Goal: Information Seeking & Learning: Learn about a topic

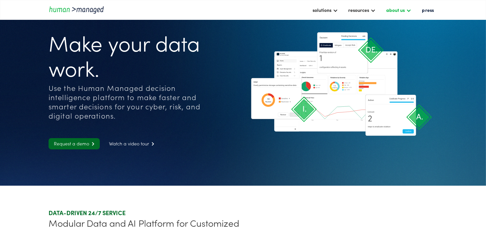
click at [407, 13] on div "about us" at bounding box center [399, 9] width 32 height 11
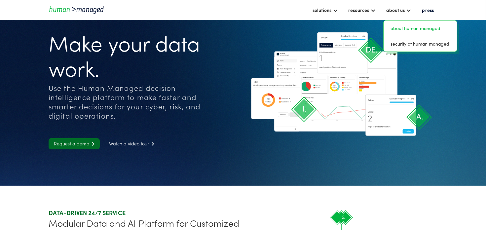
click at [409, 27] on link "about human managed" at bounding box center [420, 28] width 68 height 10
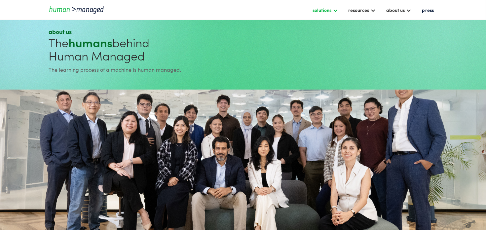
click at [333, 10] on div "solutions" at bounding box center [325, 9] width 32 height 11
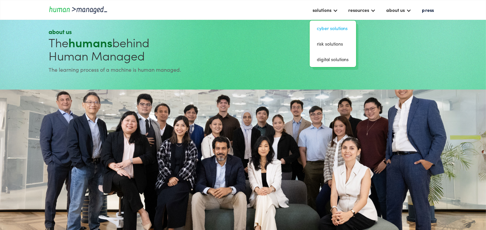
click at [333, 29] on link "Cyber solutions" at bounding box center [332, 28] width 41 height 10
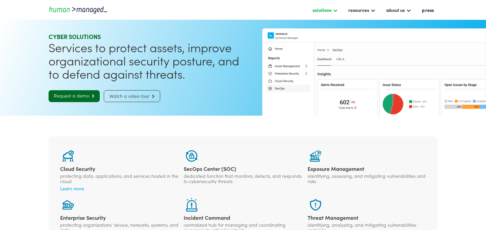
click at [338, 10] on div at bounding box center [334, 9] width 5 height 5
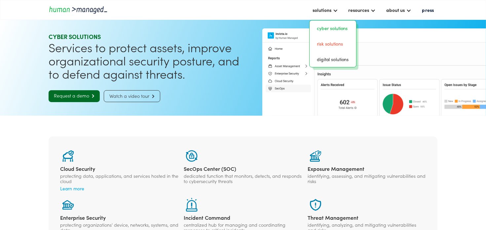
click at [335, 45] on link "risk solutions" at bounding box center [332, 44] width 41 height 10
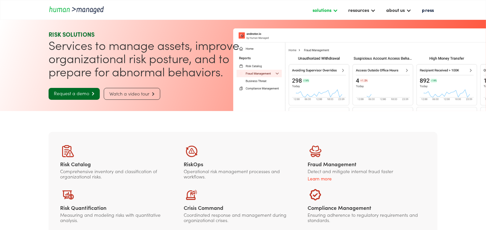
click at [327, 8] on div "solutions" at bounding box center [321, 10] width 19 height 8
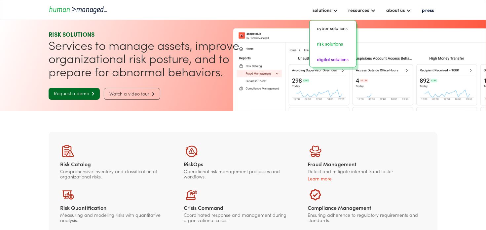
click at [333, 59] on link "digital solutions" at bounding box center [332, 59] width 41 height 10
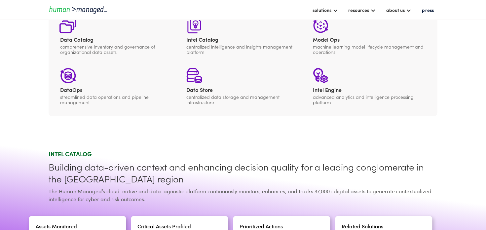
scroll to position [65, 0]
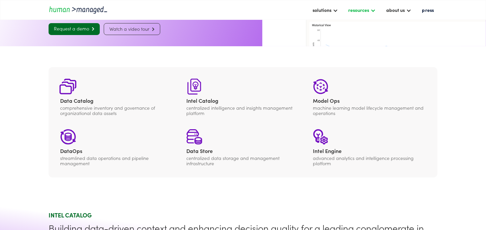
click at [375, 11] on div at bounding box center [372, 9] width 5 height 5
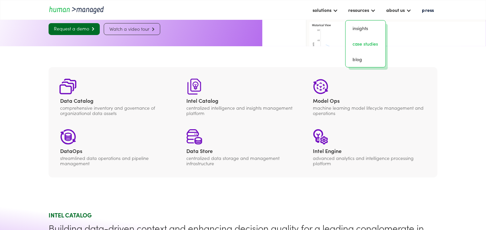
click at [371, 46] on link "case studies" at bounding box center [365, 44] width 35 height 10
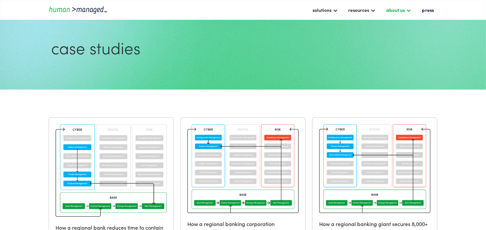
click at [410, 12] on div at bounding box center [408, 9] width 5 height 5
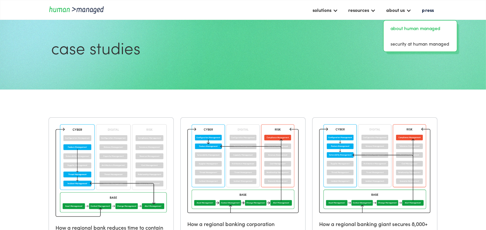
click at [405, 27] on link "about human managed" at bounding box center [420, 28] width 68 height 10
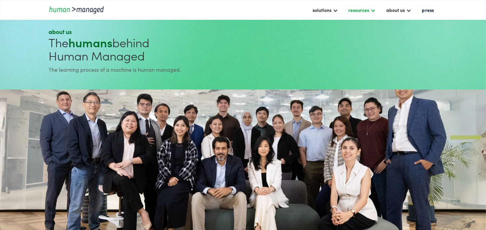
click at [369, 13] on div "resources" at bounding box center [358, 10] width 21 height 8
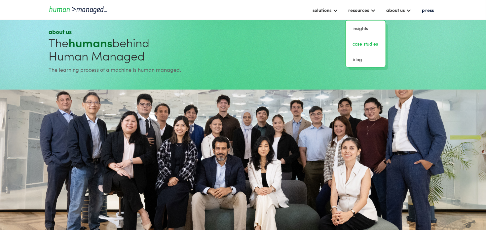
click at [373, 41] on link "case studies" at bounding box center [365, 44] width 35 height 10
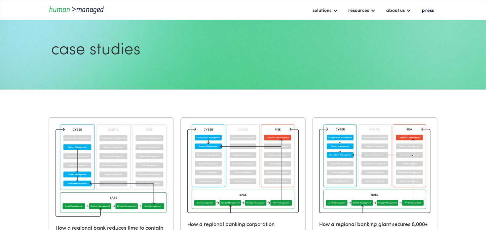
drag, startPoint x: 303, startPoint y: 93, endPoint x: 287, endPoint y: 6, distance: 88.8
click at [407, 9] on div "about us" at bounding box center [399, 9] width 32 height 11
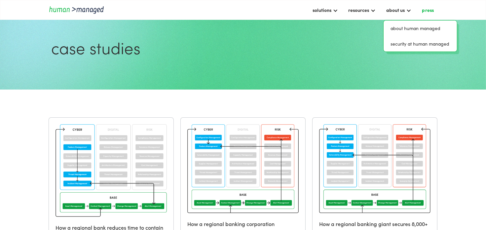
click at [427, 12] on link "press" at bounding box center [428, 9] width 18 height 11
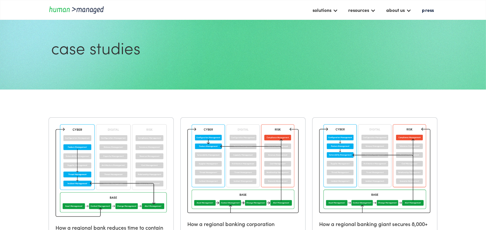
click at [321, 16] on div "solutions cyber solutions risk solutions digital solutions resources insights c…" at bounding box center [243, 10] width 486 height 20
click at [323, 10] on div "solutions" at bounding box center [321, 10] width 19 height 8
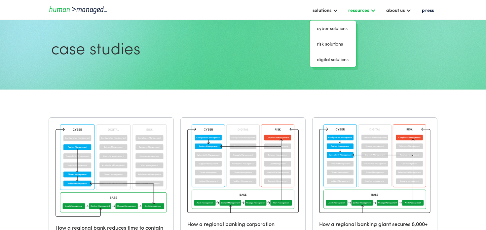
click at [363, 8] on div "resources" at bounding box center [358, 10] width 21 height 8
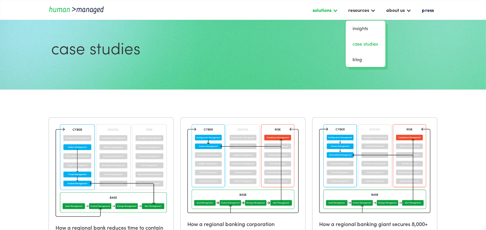
click at [326, 9] on div "solutions" at bounding box center [321, 10] width 19 height 8
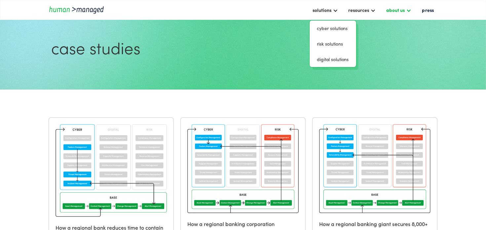
click at [397, 5] on div "about us" at bounding box center [399, 9] width 32 height 11
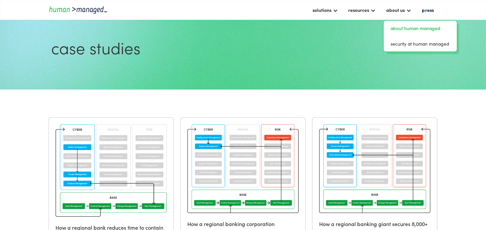
click at [403, 25] on link "about human managed" at bounding box center [420, 28] width 68 height 10
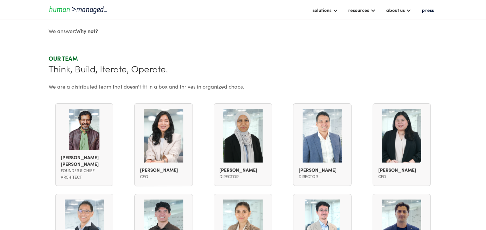
scroll to position [462, 0]
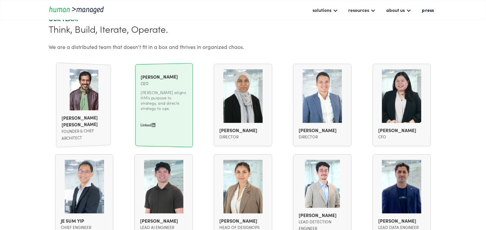
click at [90, 86] on img at bounding box center [84, 90] width 28 height 42
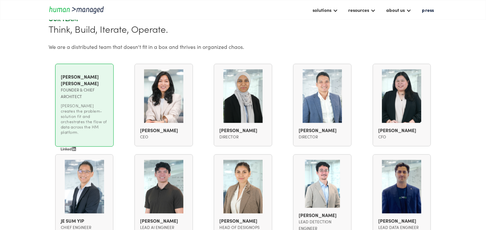
click at [72, 127] on link "[PERSON_NAME] [PERSON_NAME] Founder & Chief Architect [PERSON_NAME] creates the…" at bounding box center [84, 113] width 47 height 88
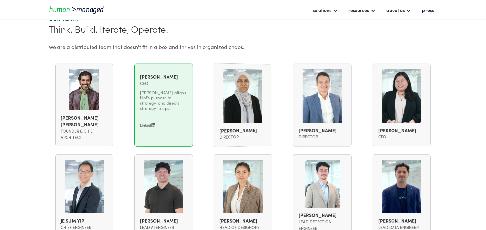
click at [157, 110] on img at bounding box center [163, 95] width 39 height 53
click at [146, 123] on img at bounding box center [147, 125] width 15 height 4
